Goal: Information Seeking & Learning: Learn about a topic

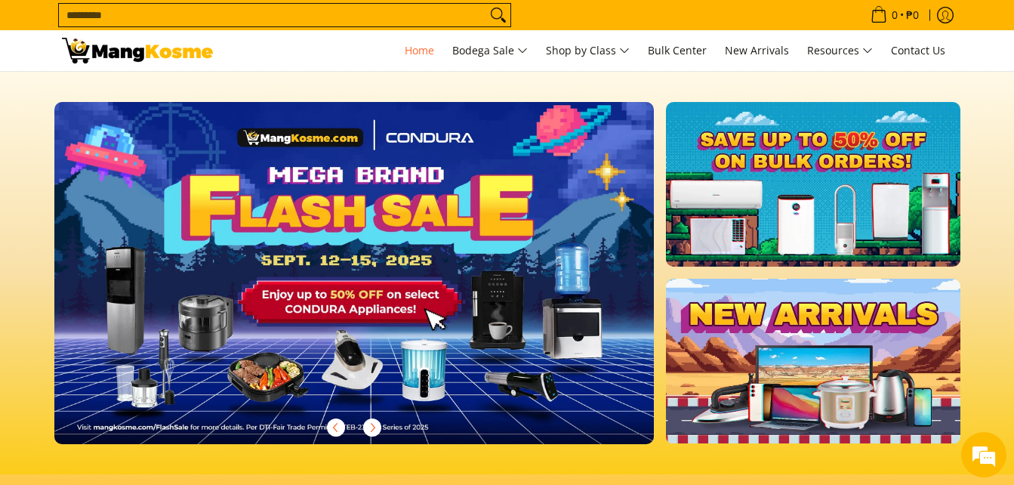
click at [288, 17] on input "Search..." at bounding box center [272, 15] width 427 height 23
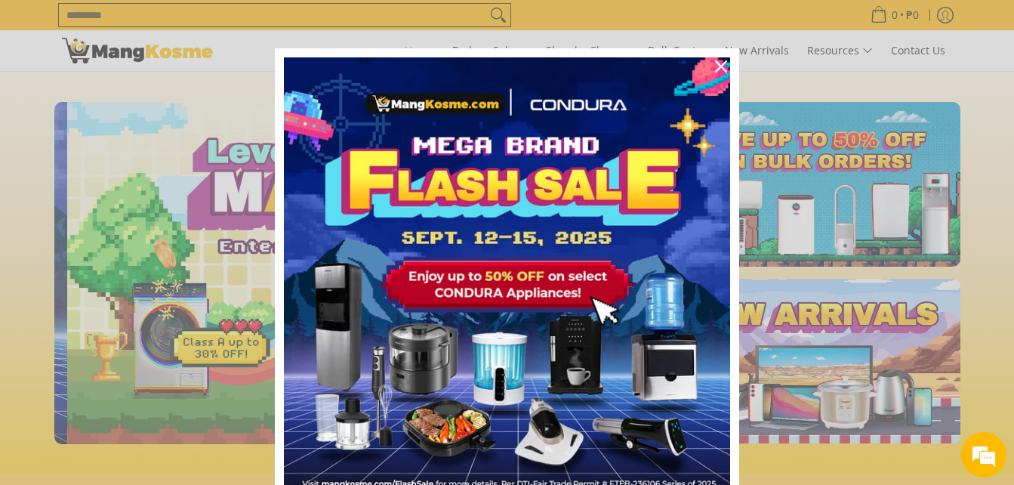
scroll to position [0, 600]
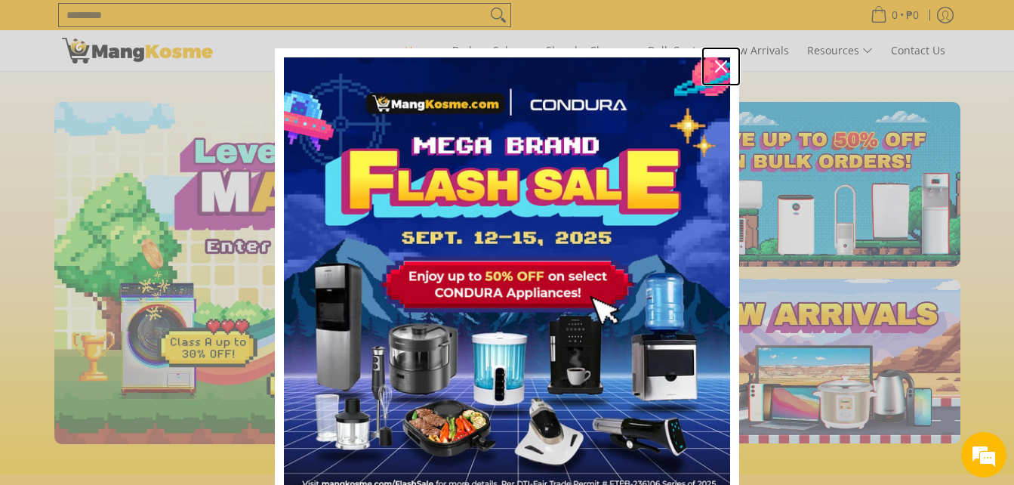
click at [715, 66] on icon "close icon" at bounding box center [721, 66] width 12 height 12
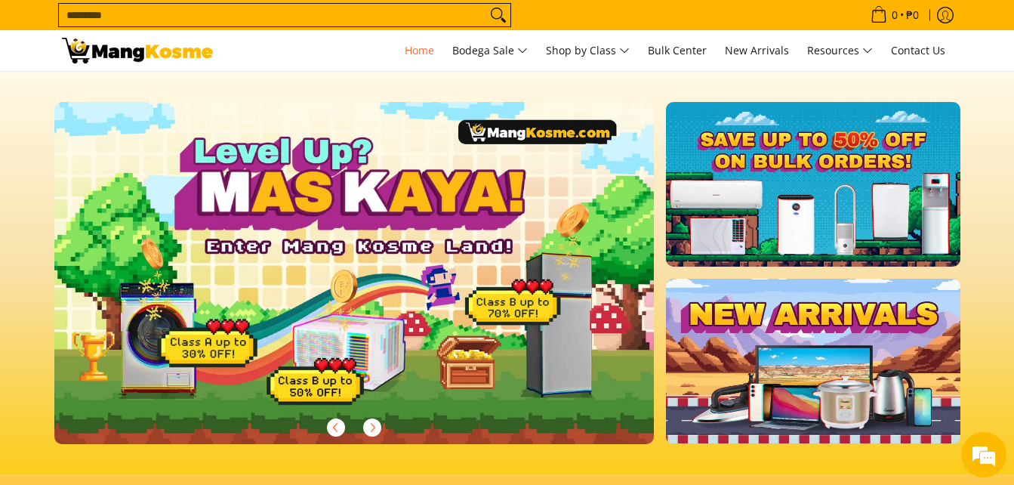
click at [220, 19] on input "Search..." at bounding box center [272, 15] width 427 height 23
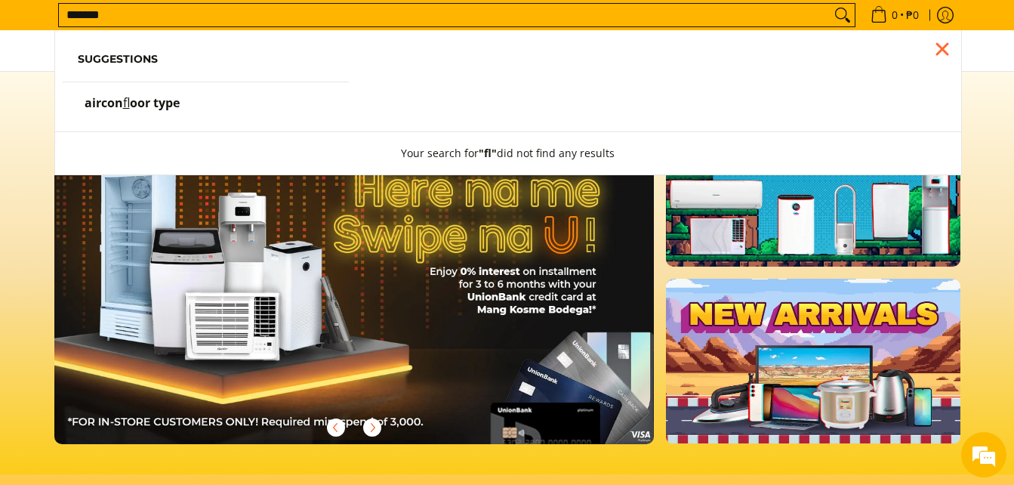
scroll to position [0, 0]
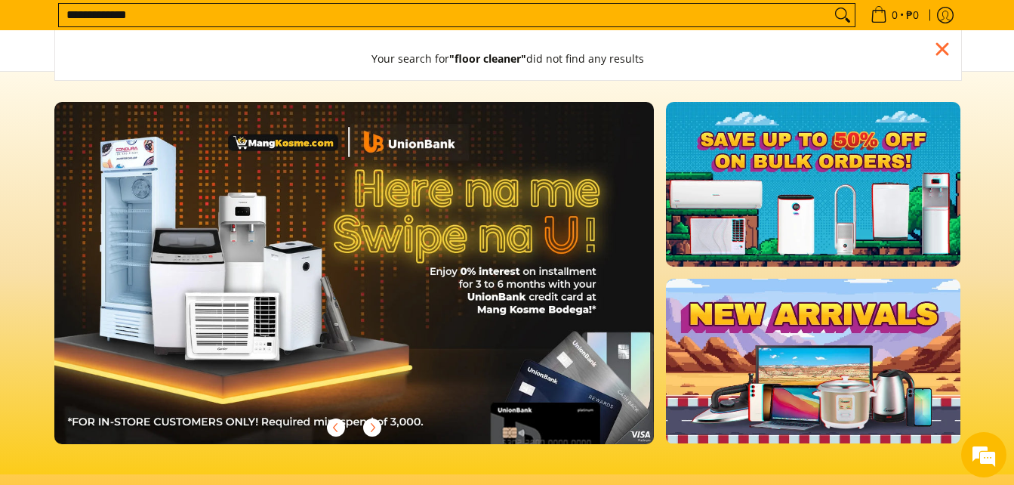
type input "**********"
click at [830, 4] on button "Search" at bounding box center [842, 15] width 24 height 23
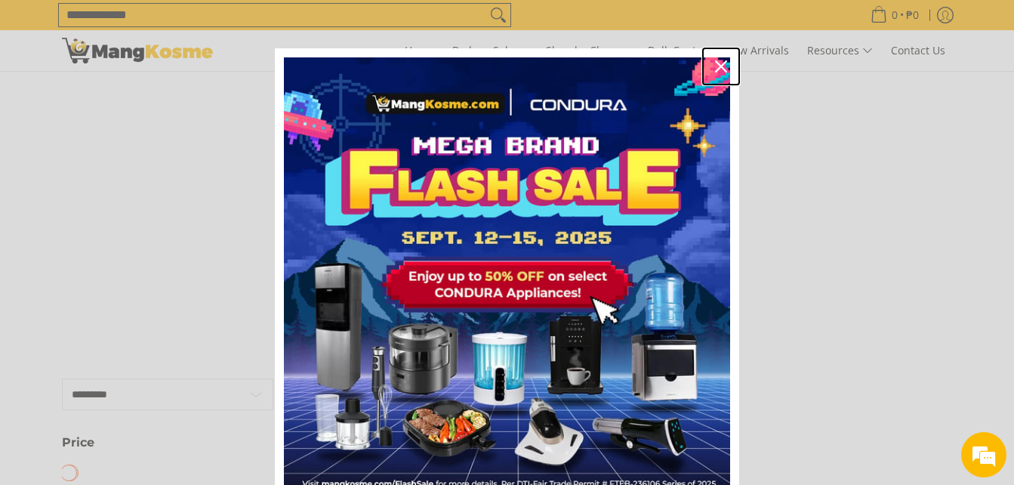
click at [720, 62] on icon "close icon" at bounding box center [721, 66] width 12 height 12
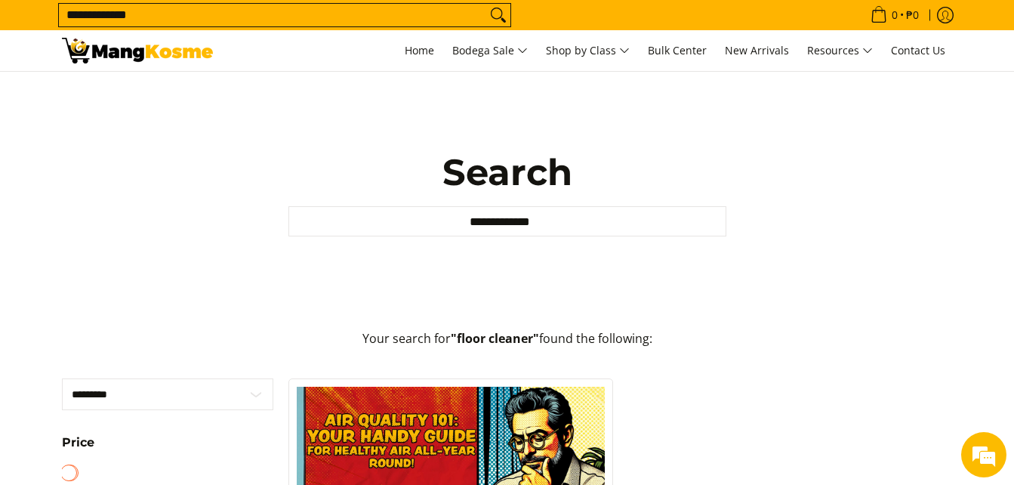
click at [467, 14] on input "**********" at bounding box center [272, 15] width 427 height 23
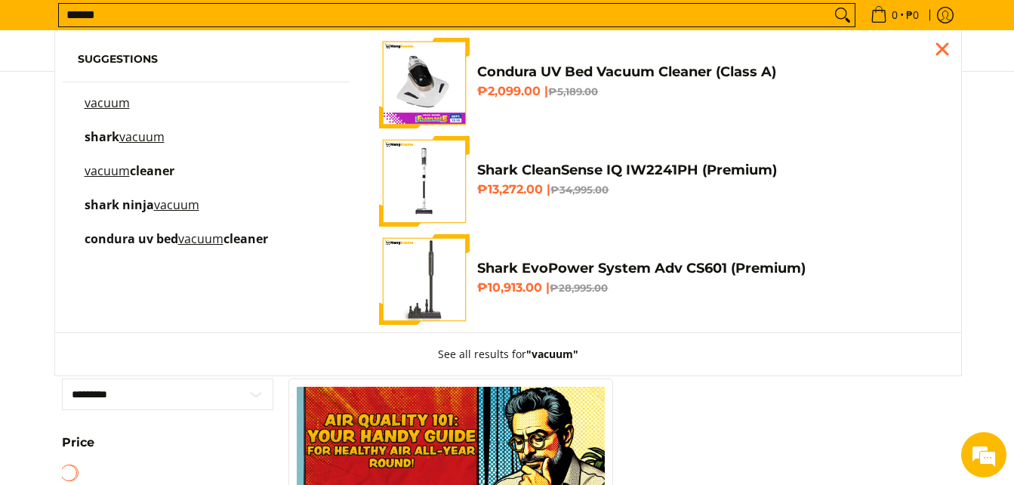
type input "******"
click at [830, 4] on button "Search" at bounding box center [842, 15] width 24 height 23
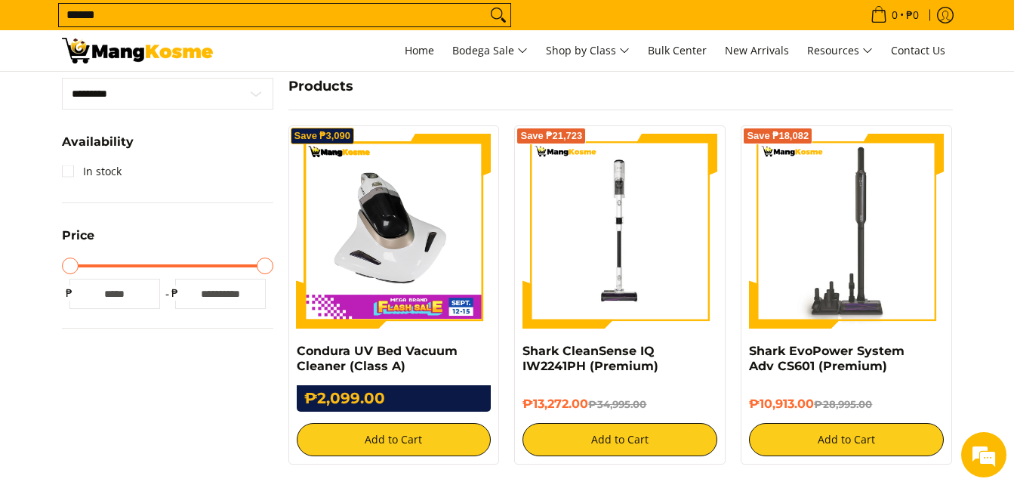
scroll to position [302, 0]
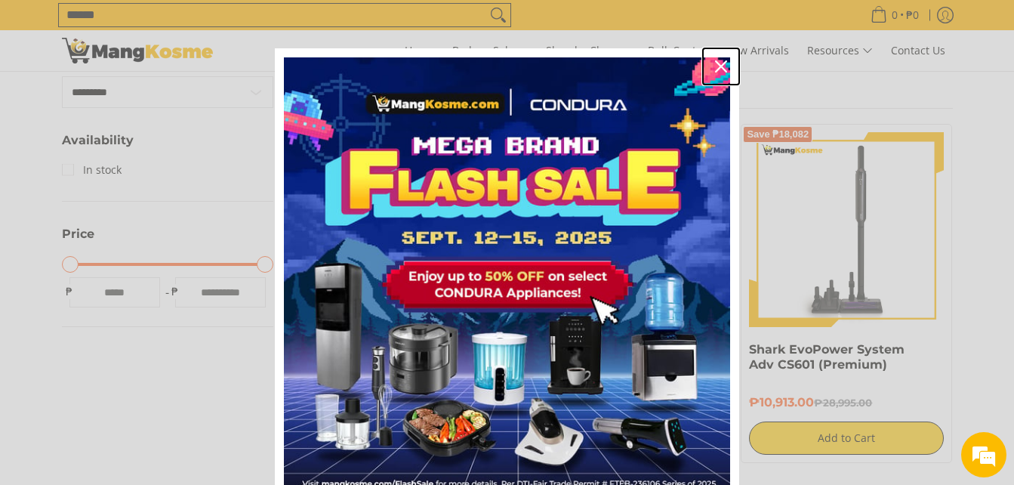
click at [716, 67] on icon "close icon" at bounding box center [721, 66] width 12 height 12
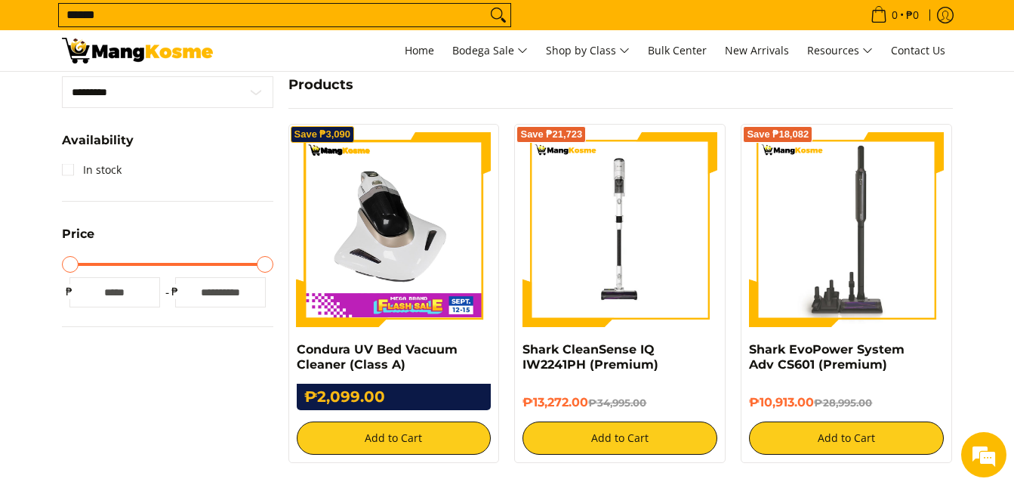
scroll to position [679, 0]
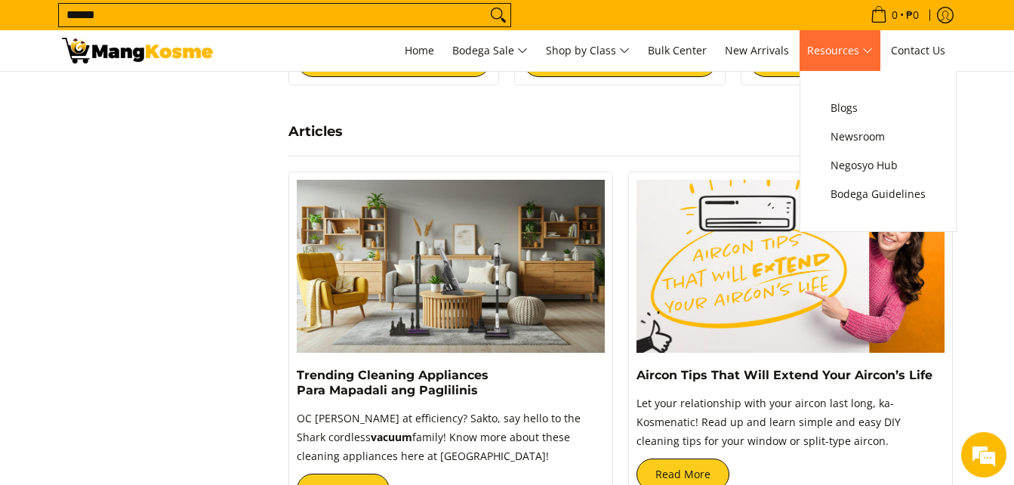
drag, startPoint x: 815, startPoint y: 73, endPoint x: 823, endPoint y: 159, distance: 86.4
click at [815, 73] on ul "Blogs Newsroom Negosyo Hub Bodega Guidelines" at bounding box center [877, 151] width 157 height 161
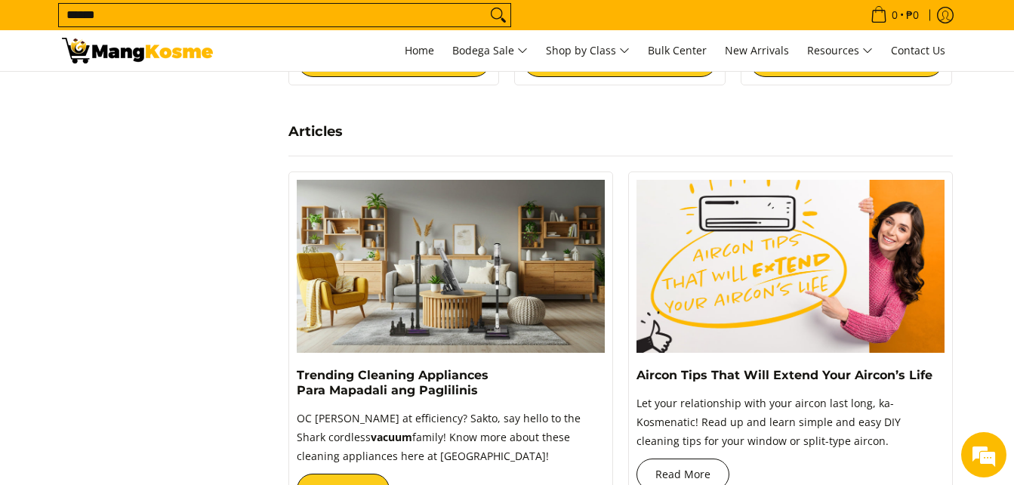
click at [665, 465] on link "Read More" at bounding box center [682, 474] width 93 height 32
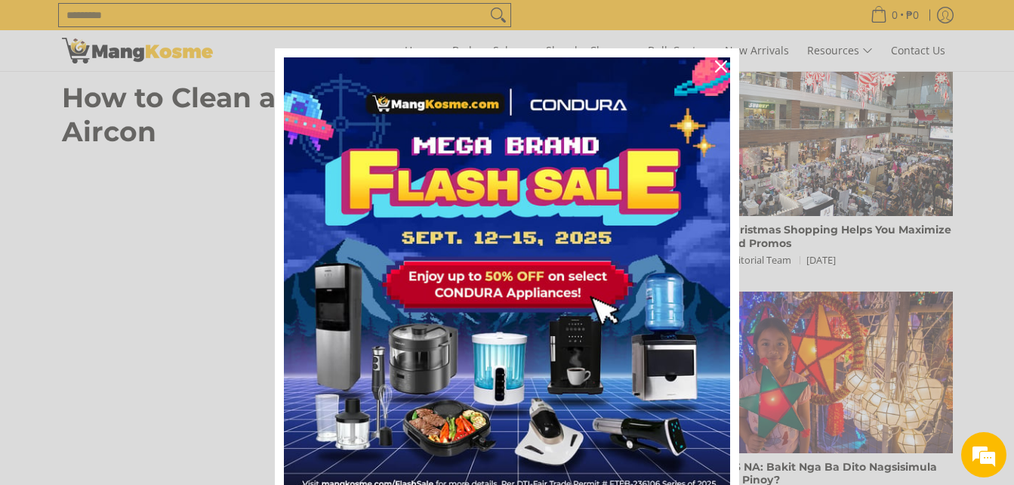
scroll to position [981, 0]
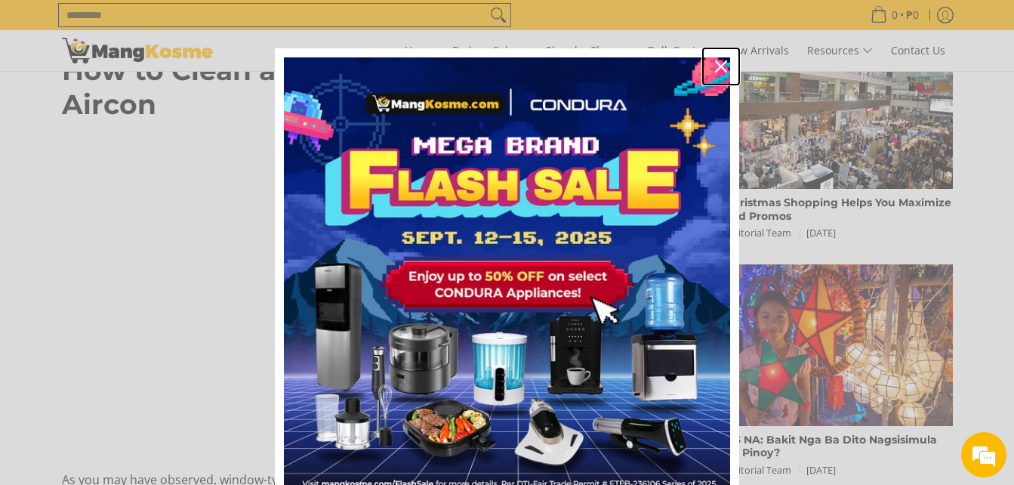
click at [719, 64] on icon "close icon" at bounding box center [721, 66] width 12 height 12
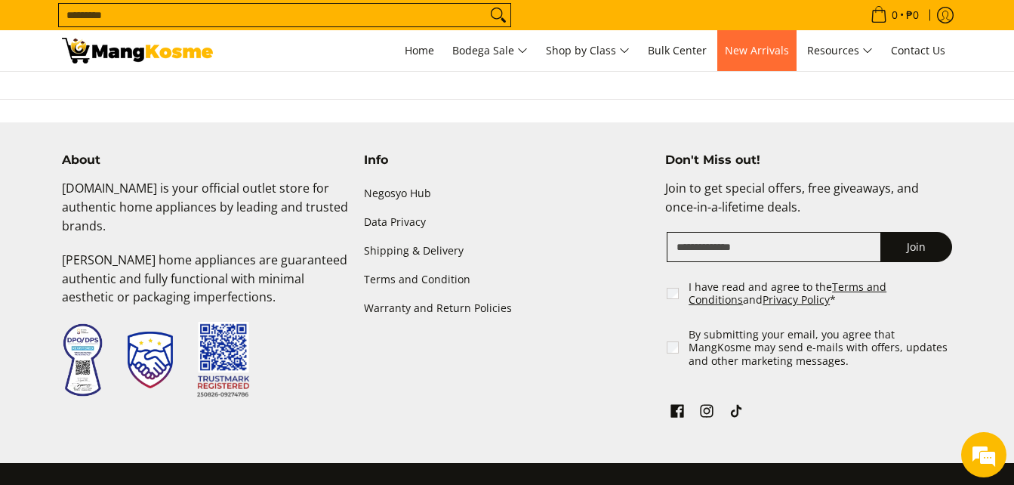
scroll to position [4454, 0]
